Goal: Task Accomplishment & Management: Manage account settings

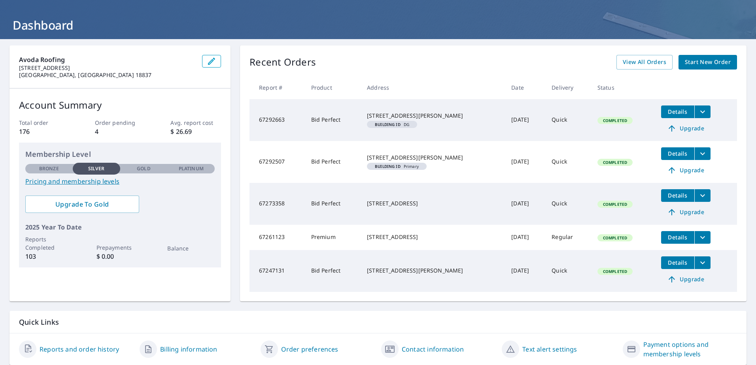
scroll to position [64, 0]
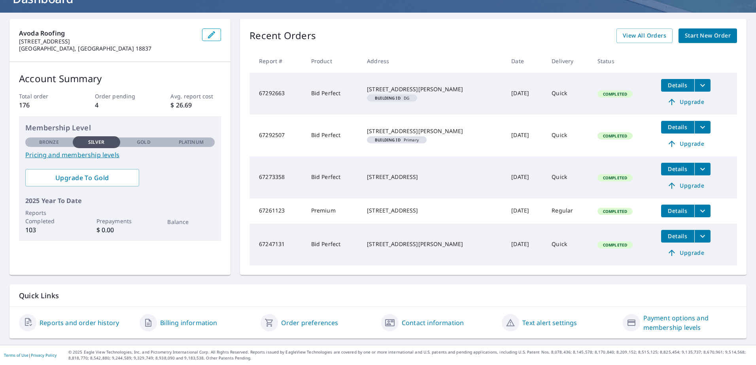
click at [200, 326] on link "Billing information" at bounding box center [188, 322] width 57 height 9
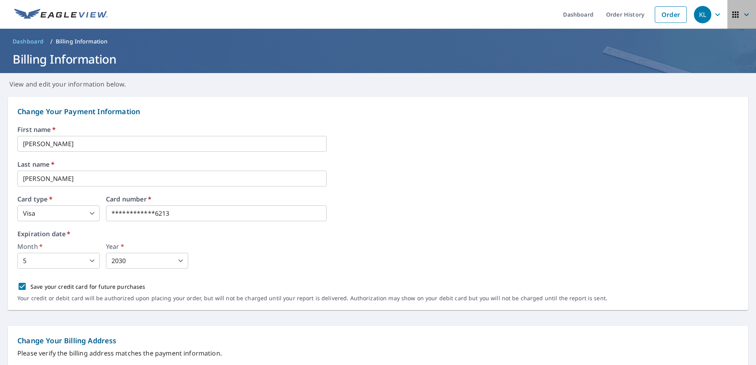
click at [732, 14] on icon "button" at bounding box center [735, 14] width 6 height 6
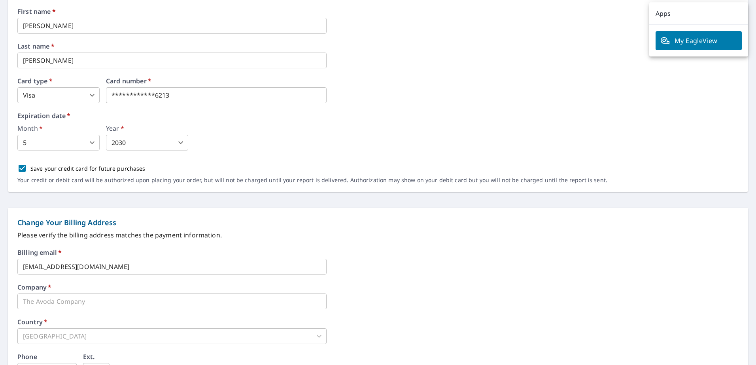
scroll to position [119, 0]
click at [541, 57] on div "Last name   * [PERSON_NAME] ​" at bounding box center [377, 55] width 721 height 25
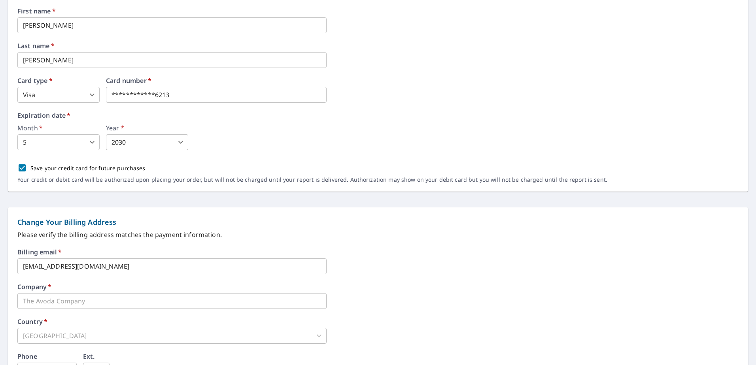
scroll to position [0, 0]
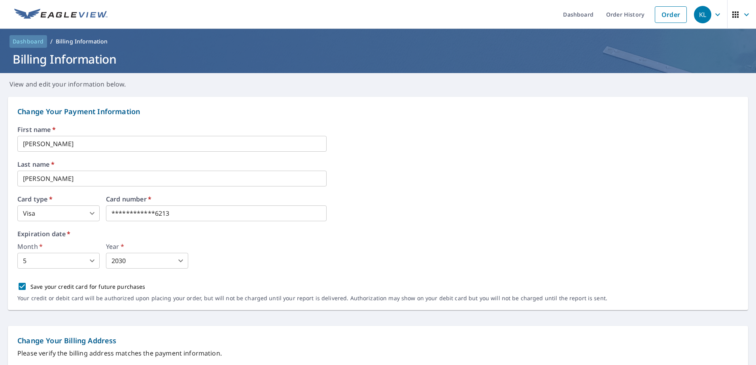
click at [20, 42] on span "Dashboard" at bounding box center [28, 42] width 31 height 8
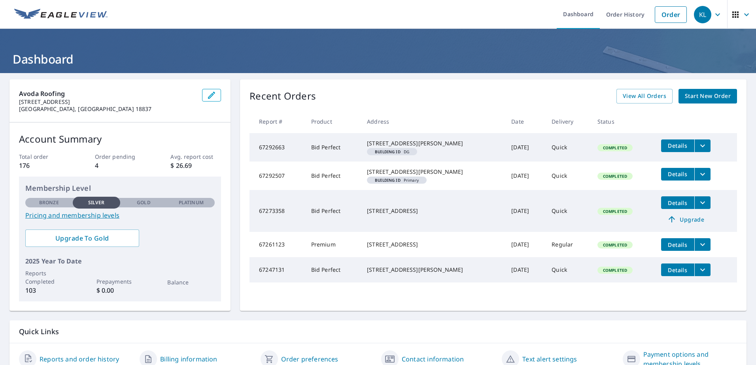
scroll to position [40, 0]
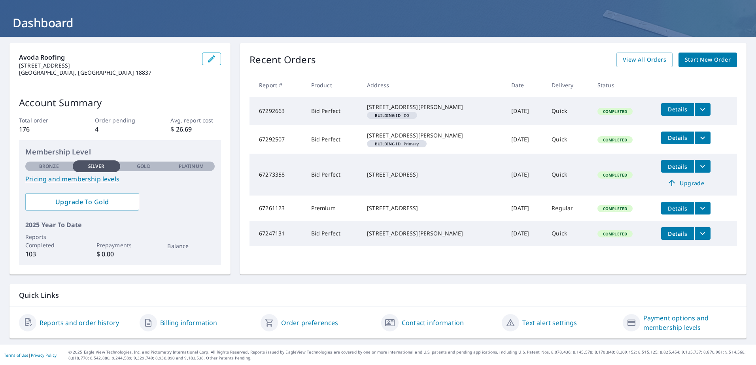
click at [62, 325] on link "Reports and order history" at bounding box center [79, 322] width 79 height 9
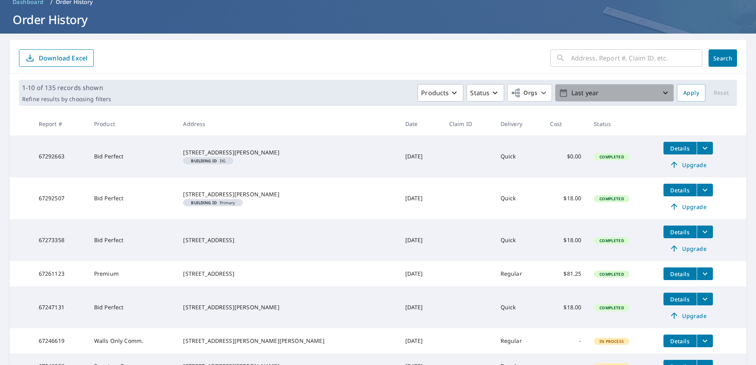
click at [661, 93] on icon "button" at bounding box center [665, 92] width 9 height 9
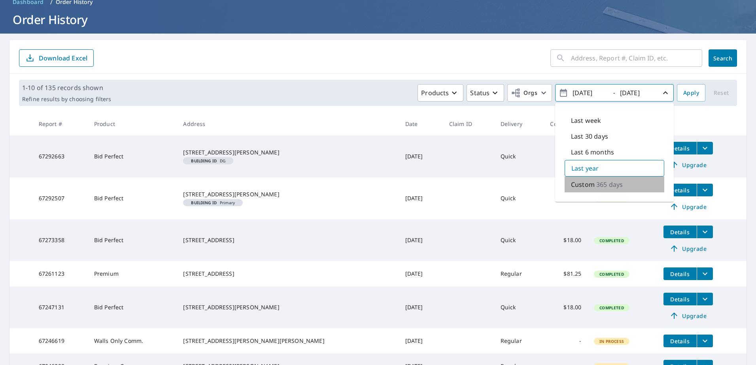
click at [583, 185] on p "Custom" at bounding box center [583, 184] width 24 height 9
click at [560, 93] on icon "button" at bounding box center [563, 93] width 7 height 8
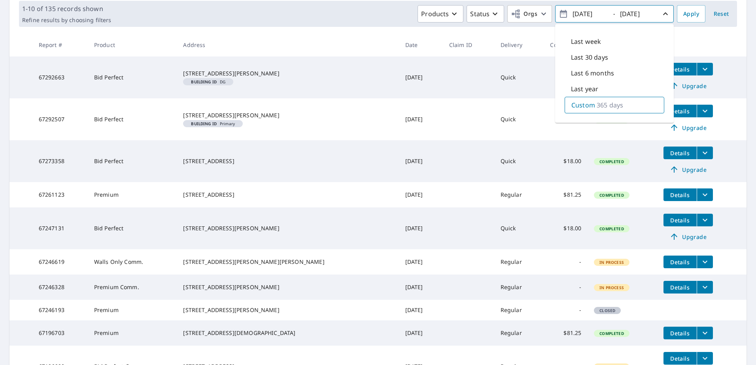
scroll to position [79, 0]
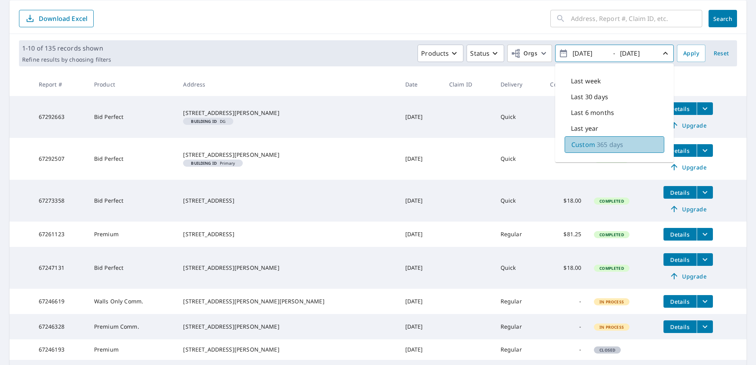
click at [604, 144] on p "365 days" at bounding box center [610, 144] width 26 height 9
click at [576, 145] on p "Custom" at bounding box center [583, 144] width 24 height 9
click at [683, 51] on span "Apply" at bounding box center [691, 54] width 16 height 10
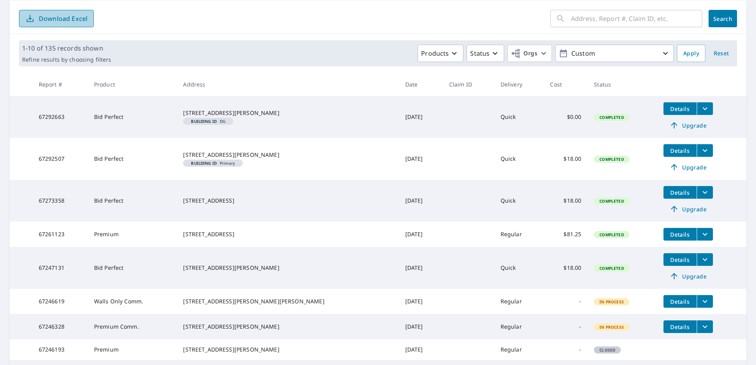
click at [65, 14] on span "Download Excel" at bounding box center [56, 18] width 62 height 9
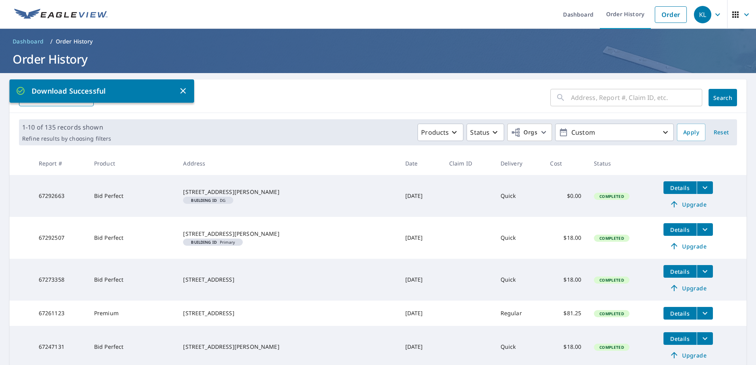
click at [716, 13] on icon "button" at bounding box center [717, 14] width 9 height 9
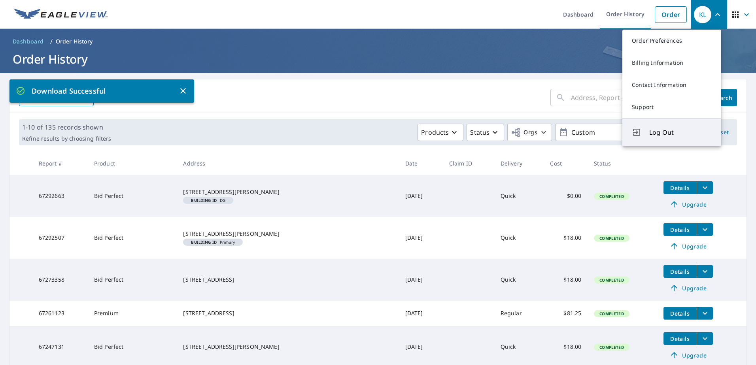
click at [662, 132] on span "Log Out" at bounding box center [680, 132] width 62 height 9
